Goal: Task Accomplishment & Management: Use online tool/utility

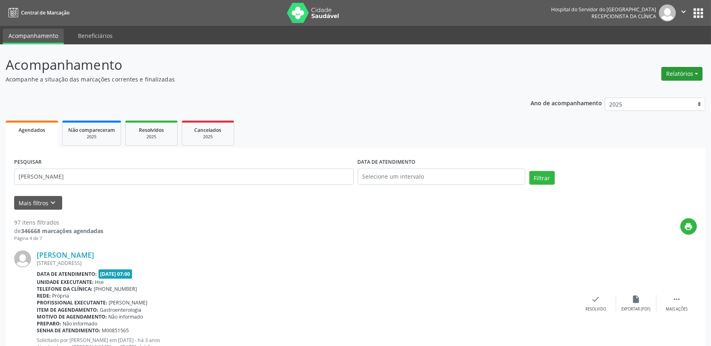
click at [687, 75] on button "Relatórios" at bounding box center [681, 74] width 41 height 14
click at [659, 90] on link "Agendamentos" at bounding box center [658, 90] width 87 height 11
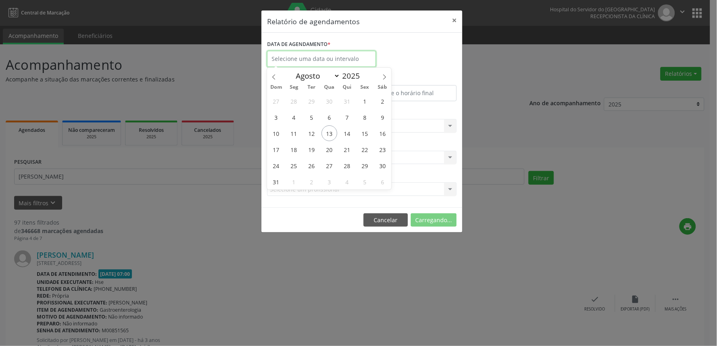
click at [328, 54] on input "text" at bounding box center [321, 59] width 109 height 16
click at [328, 131] on span "13" at bounding box center [330, 134] width 16 height 16
type input "[DATE]"
click at [328, 131] on span "13" at bounding box center [330, 134] width 16 height 16
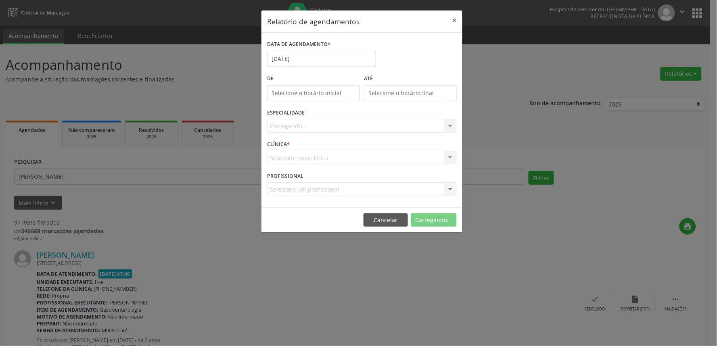
click at [348, 133] on div "ESPECIALIDADE [GEOGRAPHIC_DATA]... Todas as especialidades Alergologia Angiolog…" at bounding box center [362, 122] width 194 height 31
click at [352, 120] on div "Carregando... Todas as especialidades Alergologia Angiologia Arritmologia Cardi…" at bounding box center [362, 126] width 190 height 14
click at [358, 130] on div "Seleciona uma especialidade" at bounding box center [362, 126] width 190 height 14
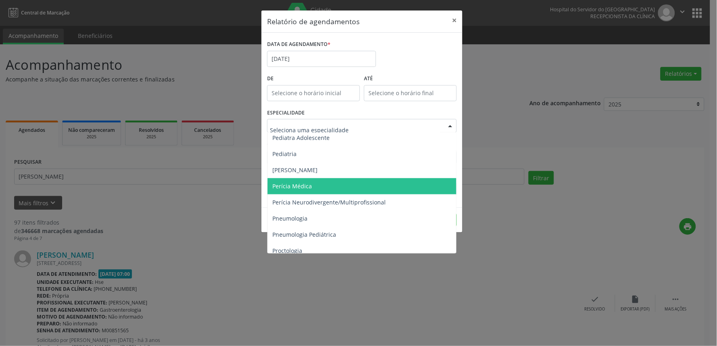
scroll to position [1166, 0]
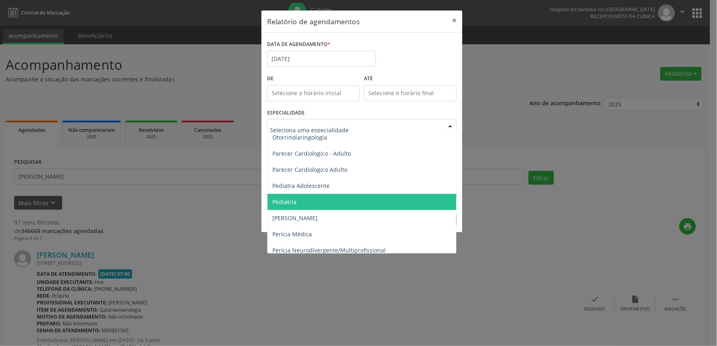
click at [340, 205] on span "Pediatria" at bounding box center [363, 202] width 190 height 16
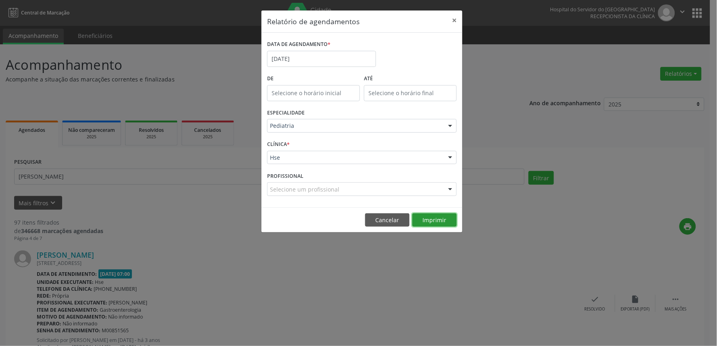
click at [431, 219] on button "Imprimir" at bounding box center [434, 220] width 44 height 14
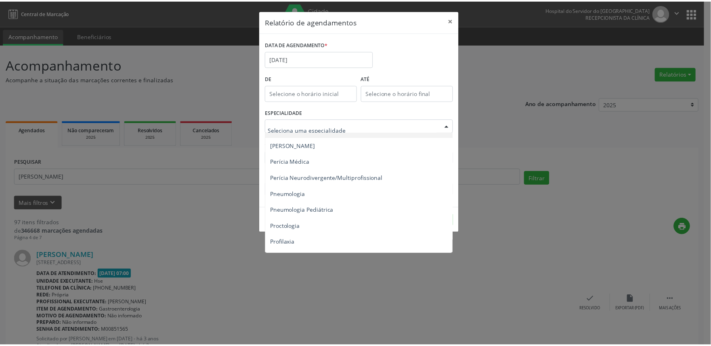
scroll to position [1371, 0]
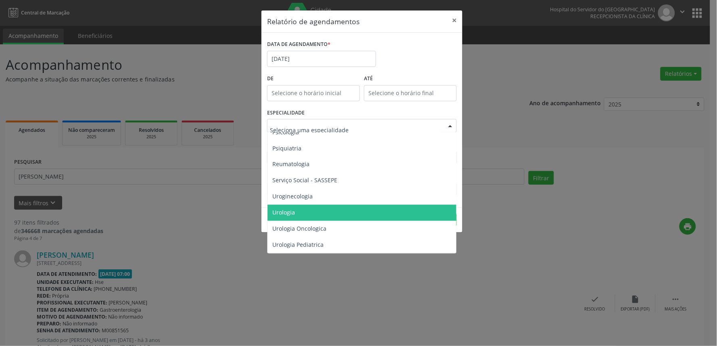
click at [334, 205] on span "Urologia" at bounding box center [363, 213] width 190 height 16
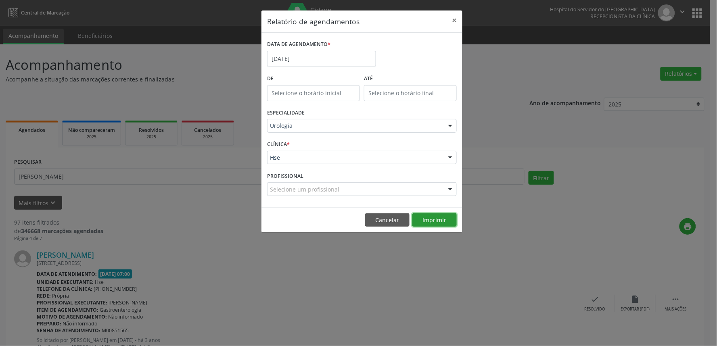
click at [433, 217] on button "Imprimir" at bounding box center [434, 220] width 44 height 14
click at [455, 17] on button "×" at bounding box center [454, 20] width 16 height 20
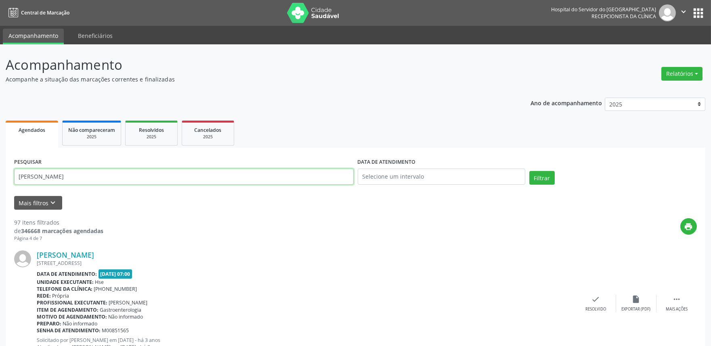
click at [82, 177] on input "[PERSON_NAME]" at bounding box center [183, 177] width 339 height 16
click at [550, 179] on button "Filtrar" at bounding box center [541, 178] width 25 height 14
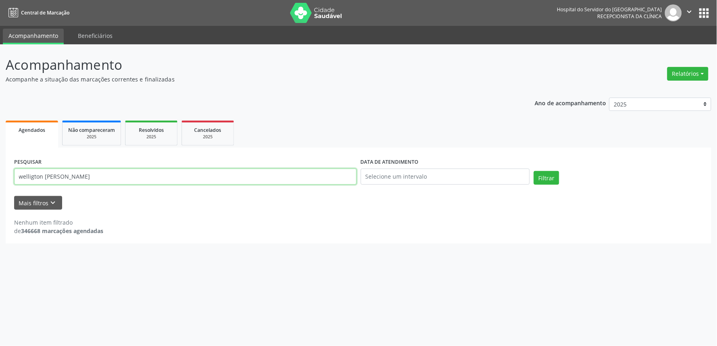
click at [122, 180] on input "welligton [PERSON_NAME]" at bounding box center [185, 177] width 343 height 16
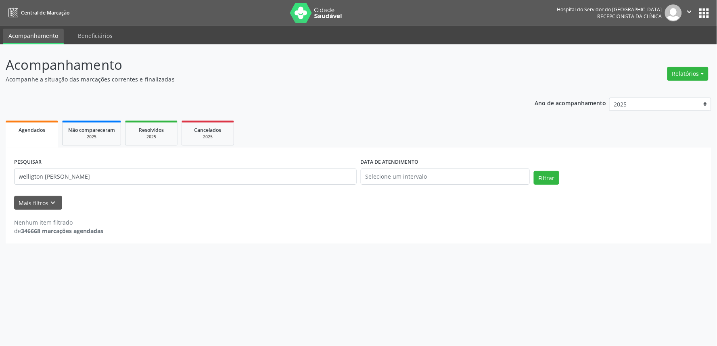
click at [553, 170] on div "PESQUISAR welligton [PERSON_NAME] DATA DE ATENDIMENTO Filtrar" at bounding box center [358, 173] width 693 height 34
click at [543, 179] on button "Filtrar" at bounding box center [546, 178] width 25 height 14
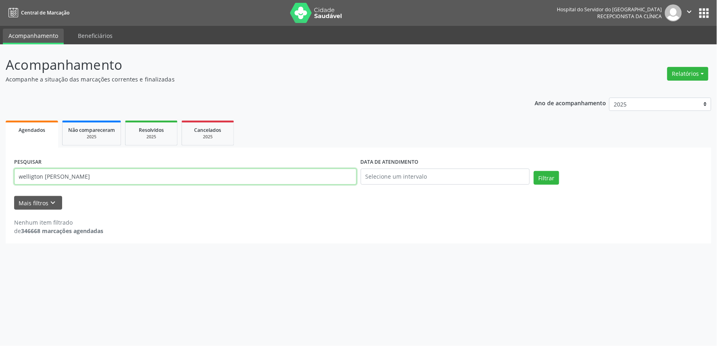
click at [61, 178] on input "welligton [PERSON_NAME]" at bounding box center [185, 177] width 343 height 16
type input "[PERSON_NAME] de"
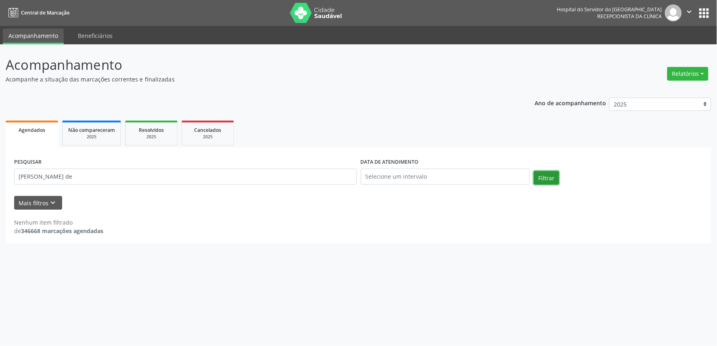
click at [545, 182] on button "Filtrar" at bounding box center [546, 178] width 25 height 14
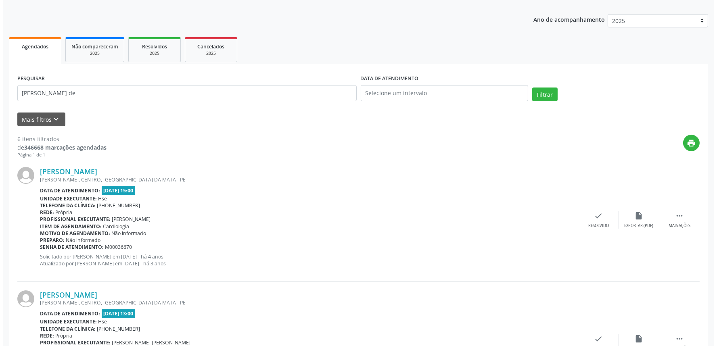
scroll to position [0, 0]
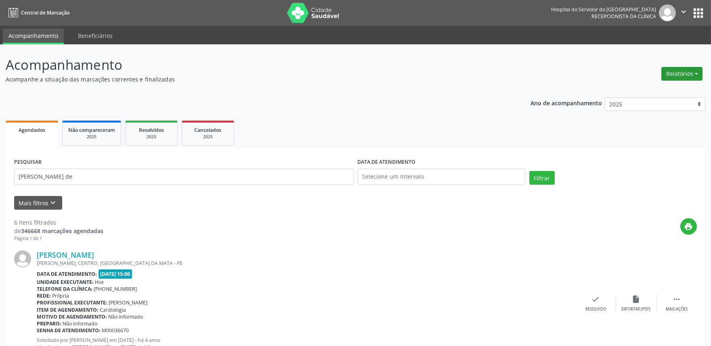
click at [672, 74] on button "Relatórios" at bounding box center [681, 74] width 41 height 14
click at [648, 90] on link "Agendamentos" at bounding box center [658, 90] width 87 height 11
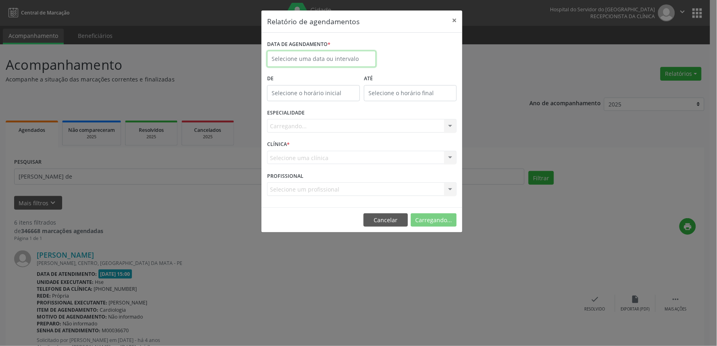
click at [319, 54] on input "text" at bounding box center [321, 59] width 109 height 16
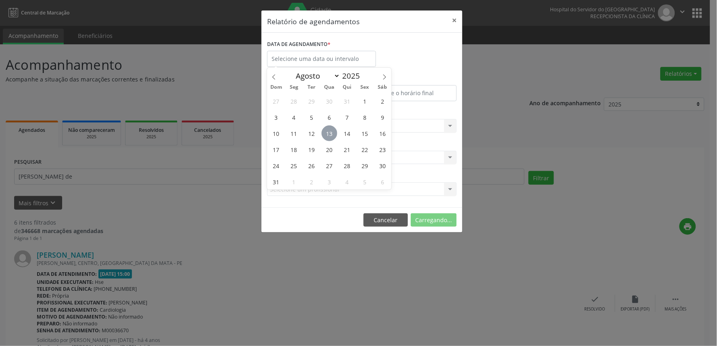
click at [329, 134] on span "13" at bounding box center [330, 134] width 16 height 16
type input "[DATE]"
click at [329, 134] on span "13" at bounding box center [330, 134] width 16 height 16
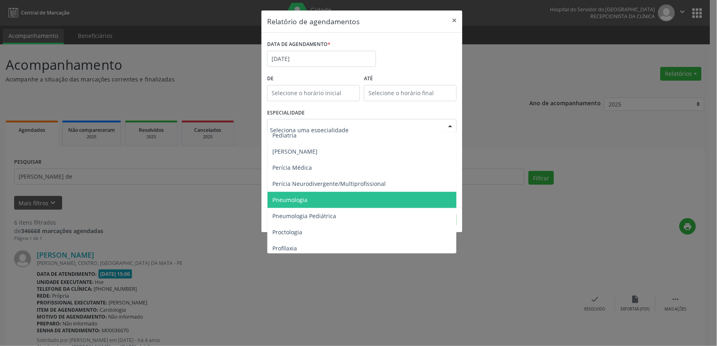
scroll to position [1211, 0]
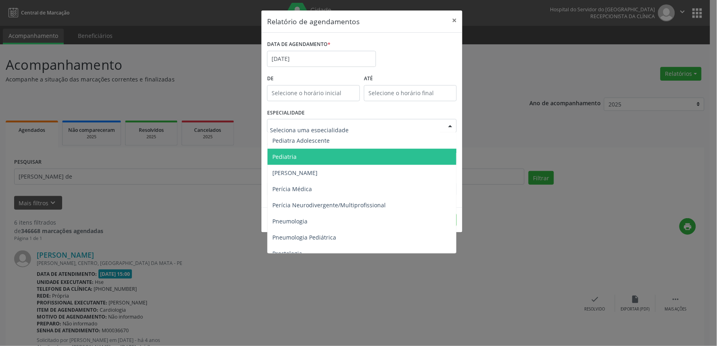
click at [314, 149] on span "Pediatria" at bounding box center [363, 157] width 190 height 16
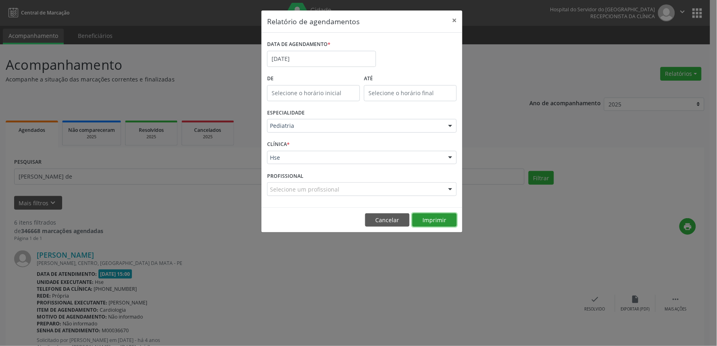
click at [441, 221] on button "Imprimir" at bounding box center [434, 220] width 44 height 14
